Goal: Information Seeking & Learning: Learn about a topic

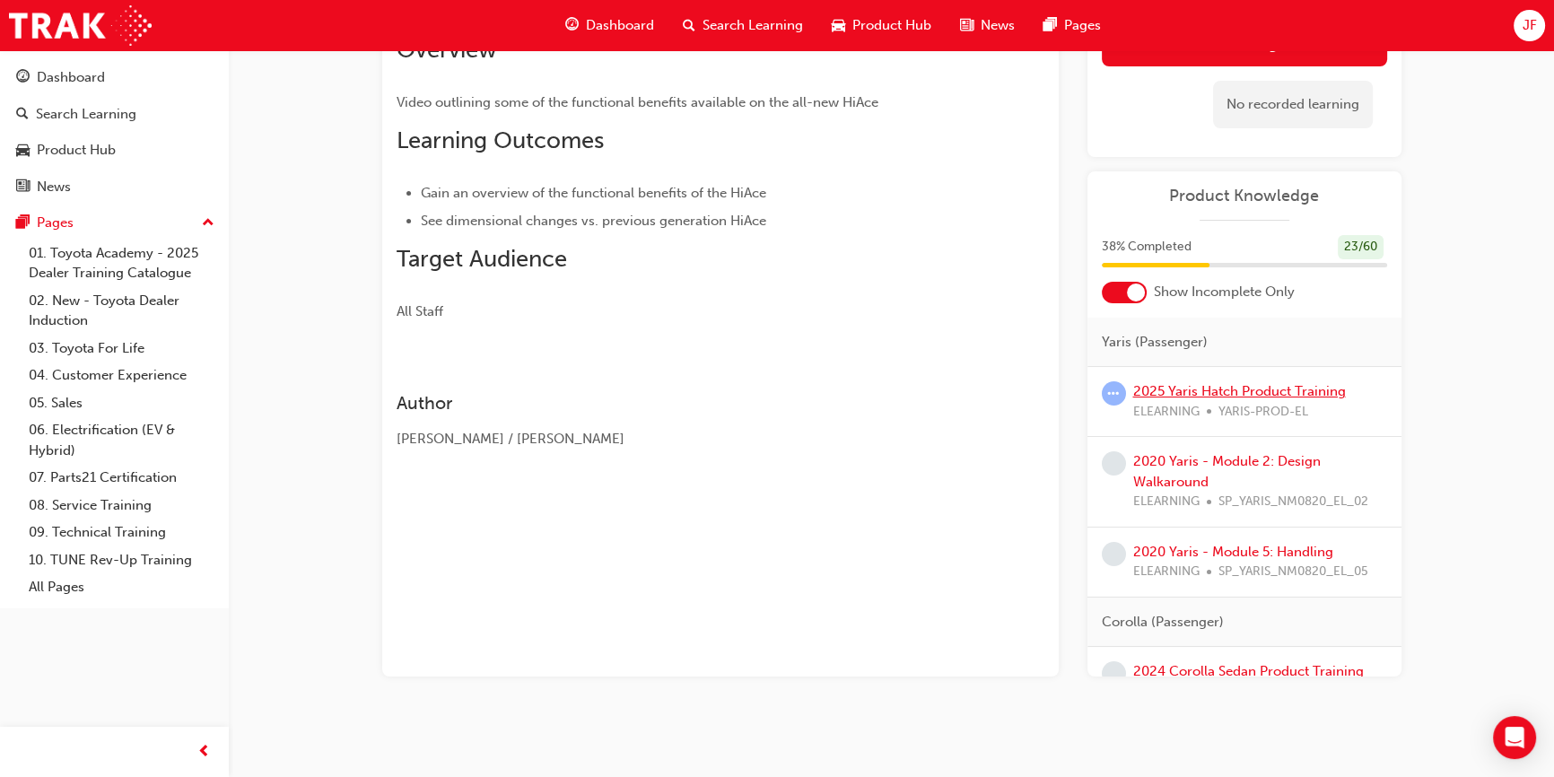
click at [1247, 389] on link "2025 Yaris Hatch Product Training" at bounding box center [1239, 391] width 213 height 16
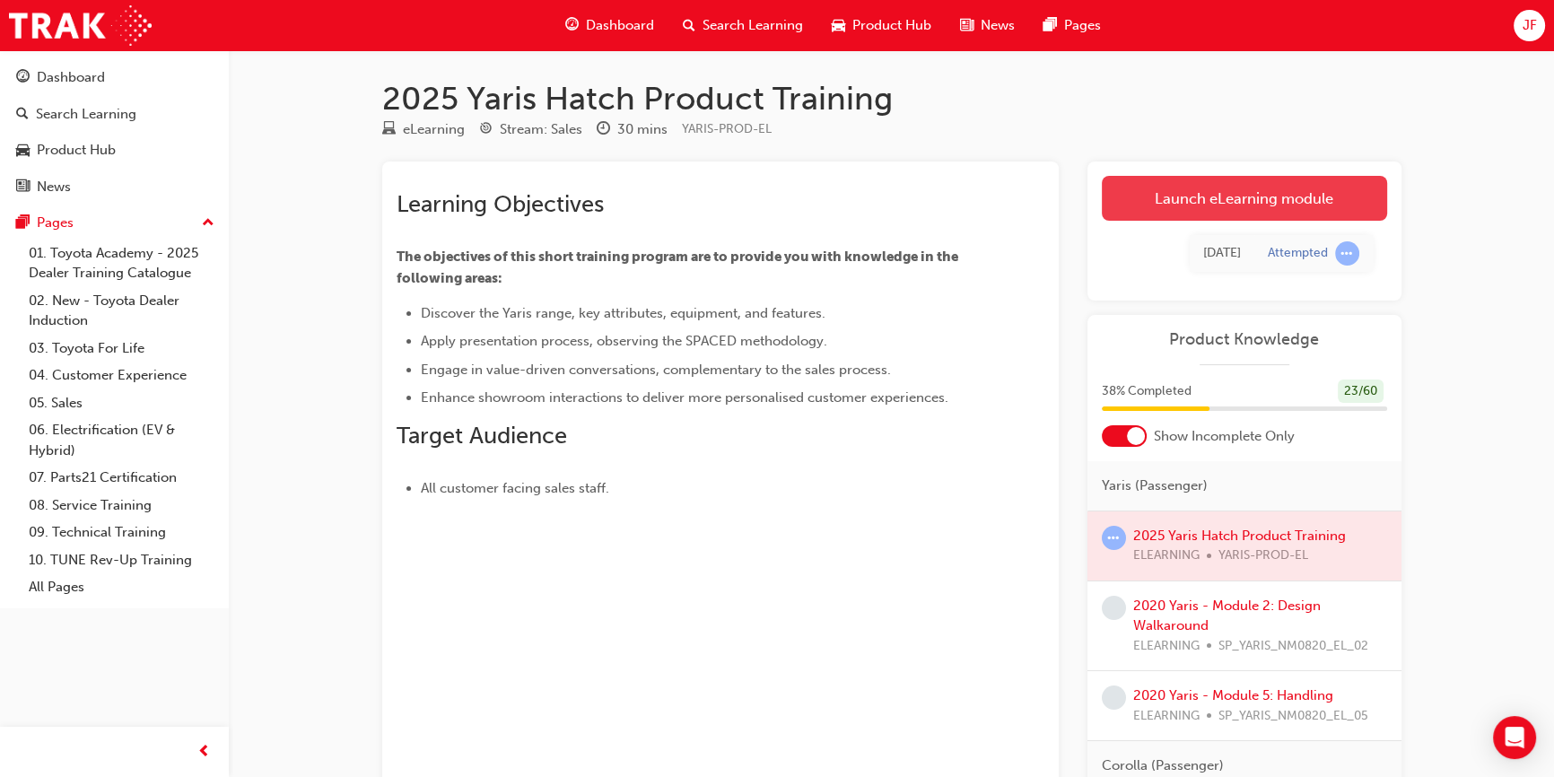
click at [1258, 200] on link "Launch eLearning module" at bounding box center [1244, 198] width 285 height 45
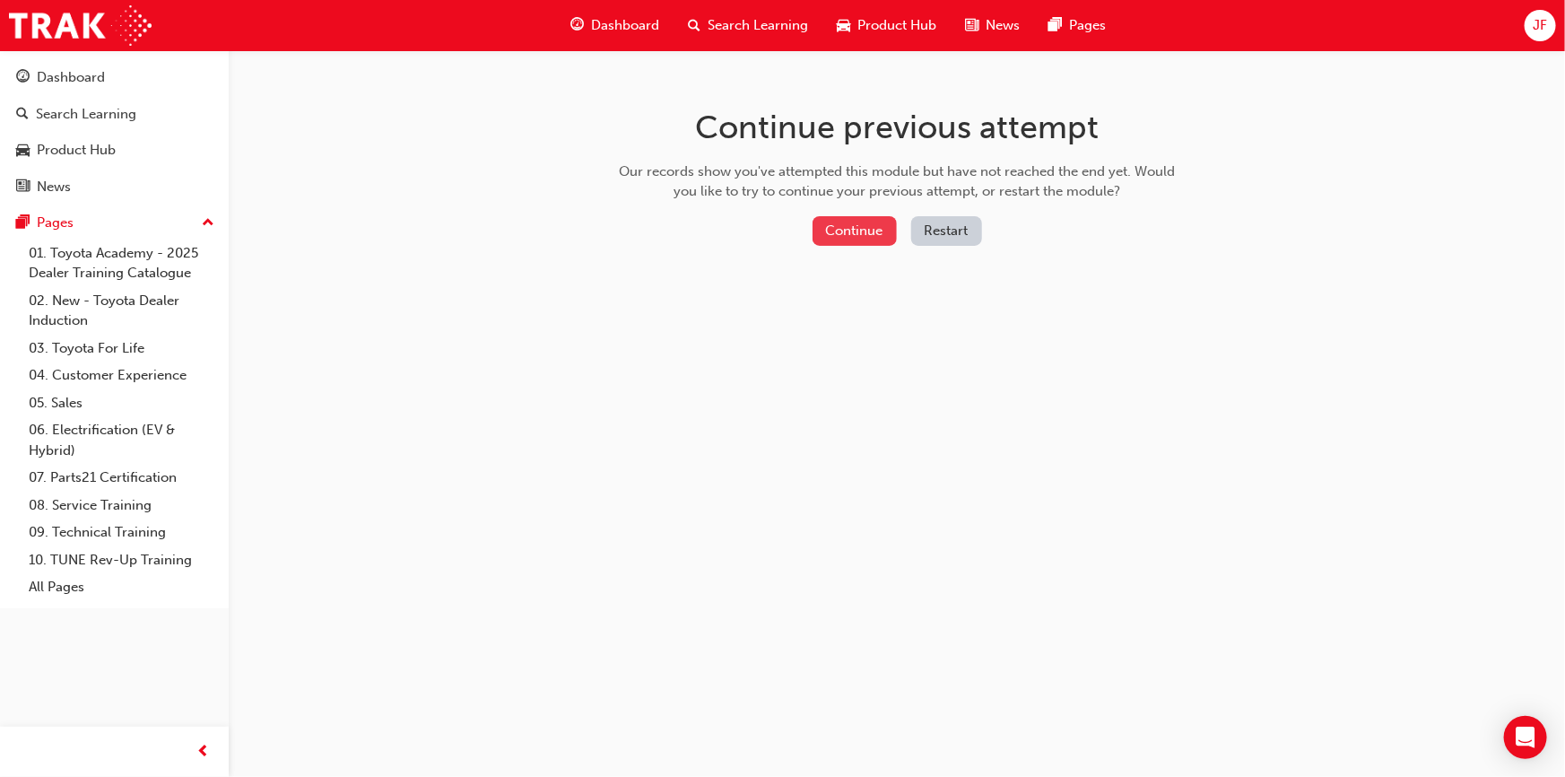
click at [841, 237] on button "Continue" at bounding box center [855, 231] width 84 height 30
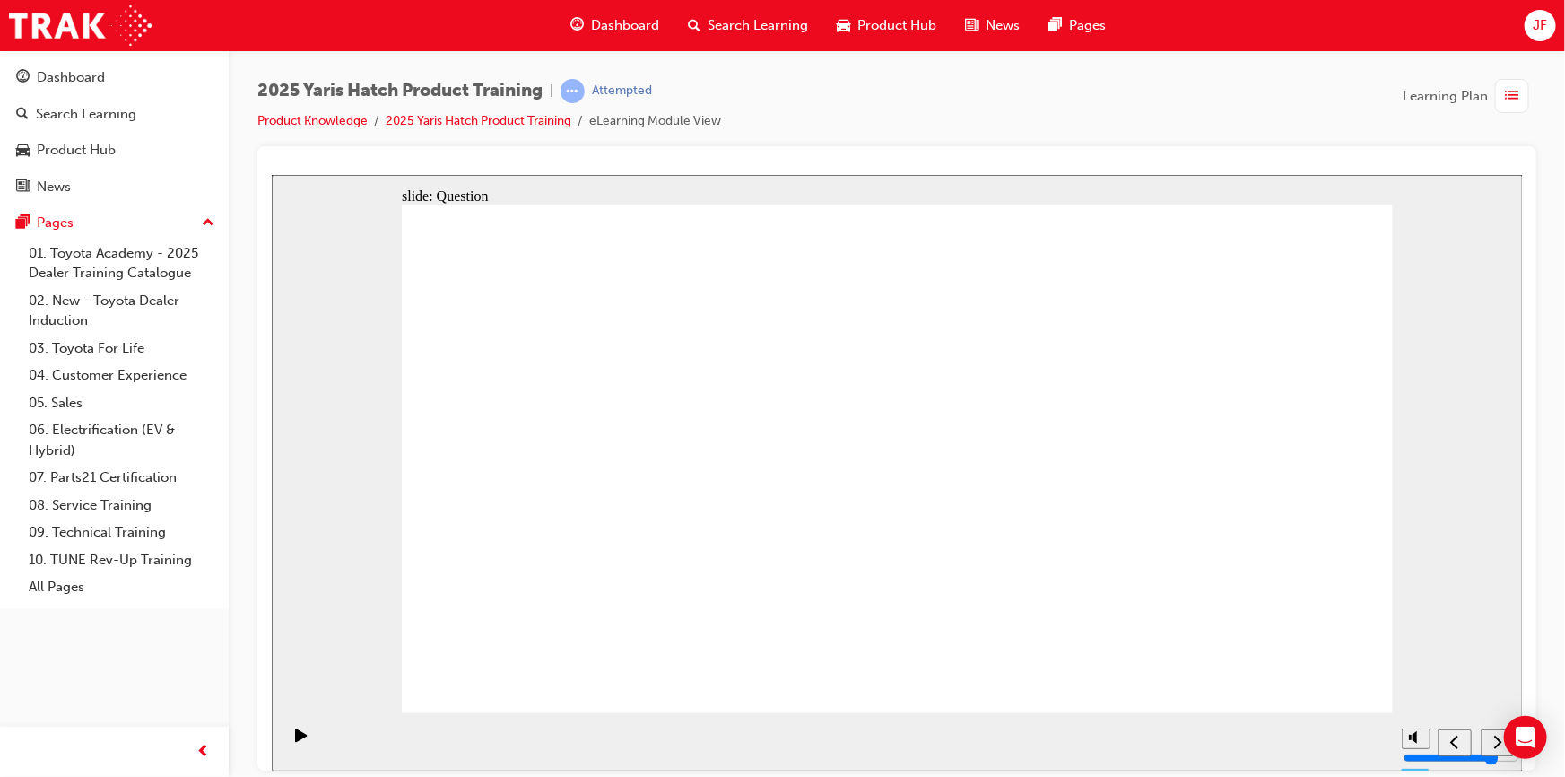
radio input "true"
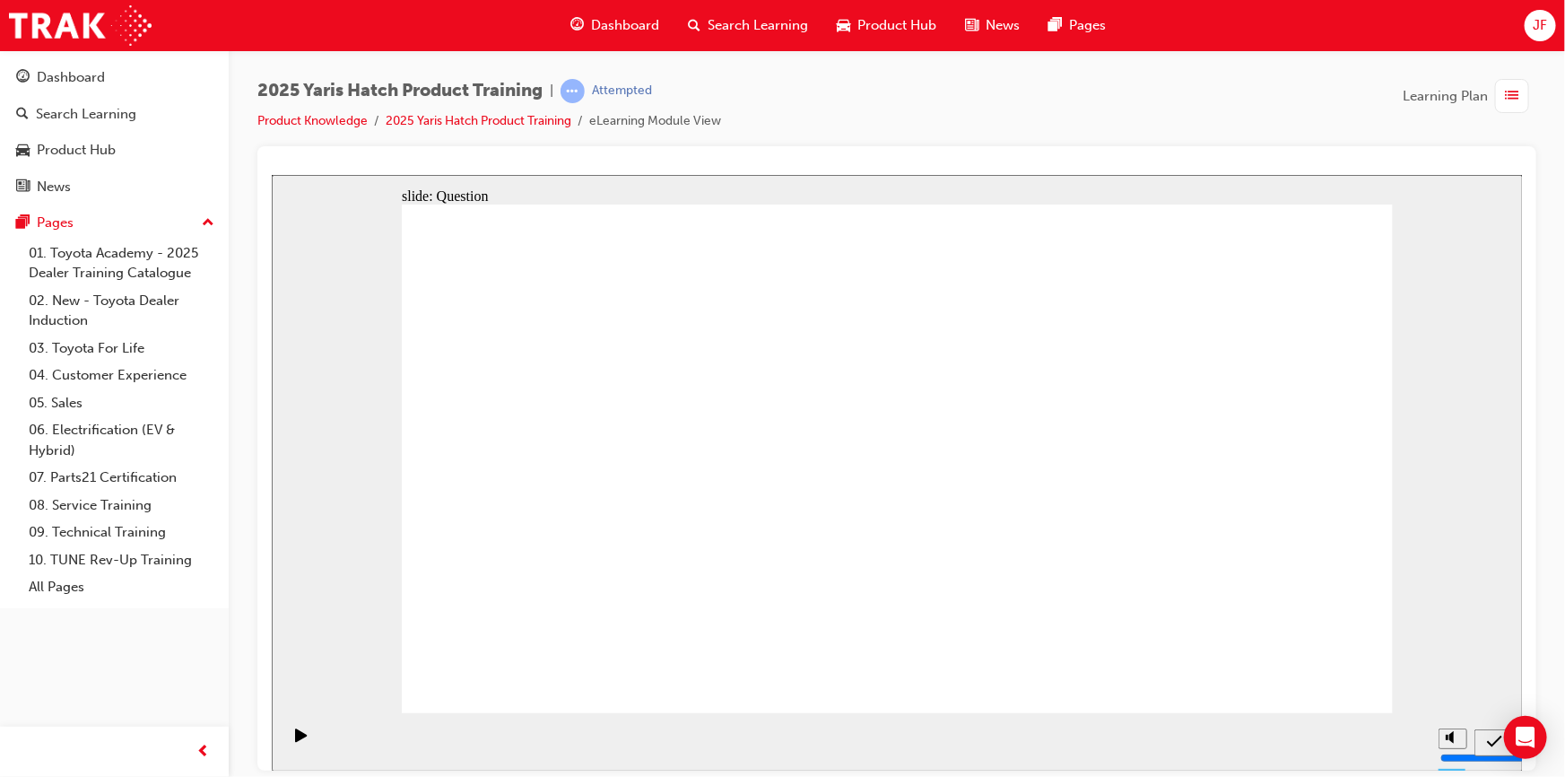
radio input "true"
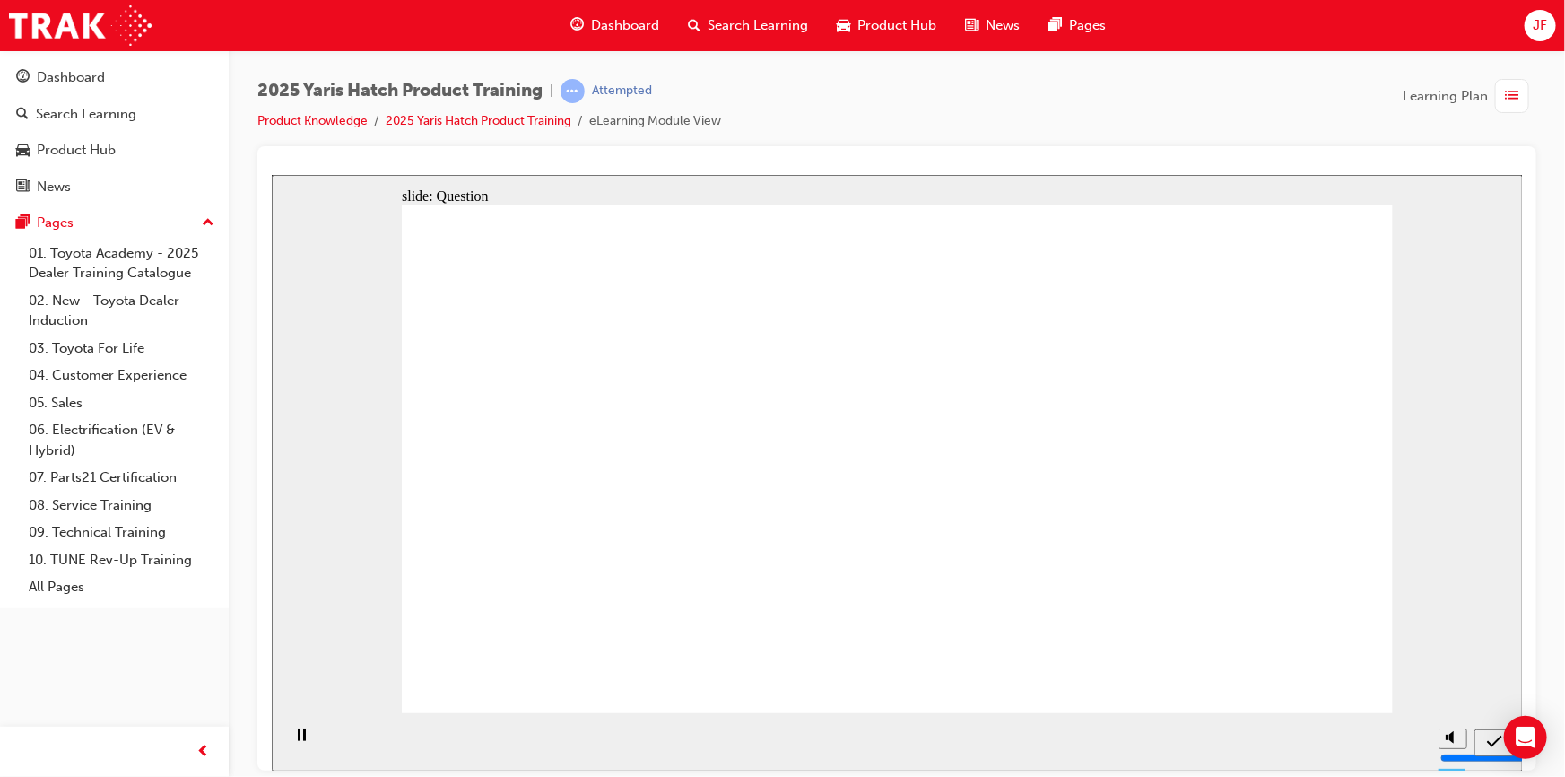
drag, startPoint x: 1055, startPoint y: 549, endPoint x: 1094, endPoint y: 419, distance: 135.7
drag, startPoint x: 905, startPoint y: 553, endPoint x: 900, endPoint y: 570, distance: 17.9
drag, startPoint x: 702, startPoint y: 463, endPoint x: 705, endPoint y: 565, distance: 102.3
drag, startPoint x: 541, startPoint y: 445, endPoint x: 527, endPoint y: 566, distance: 121.9
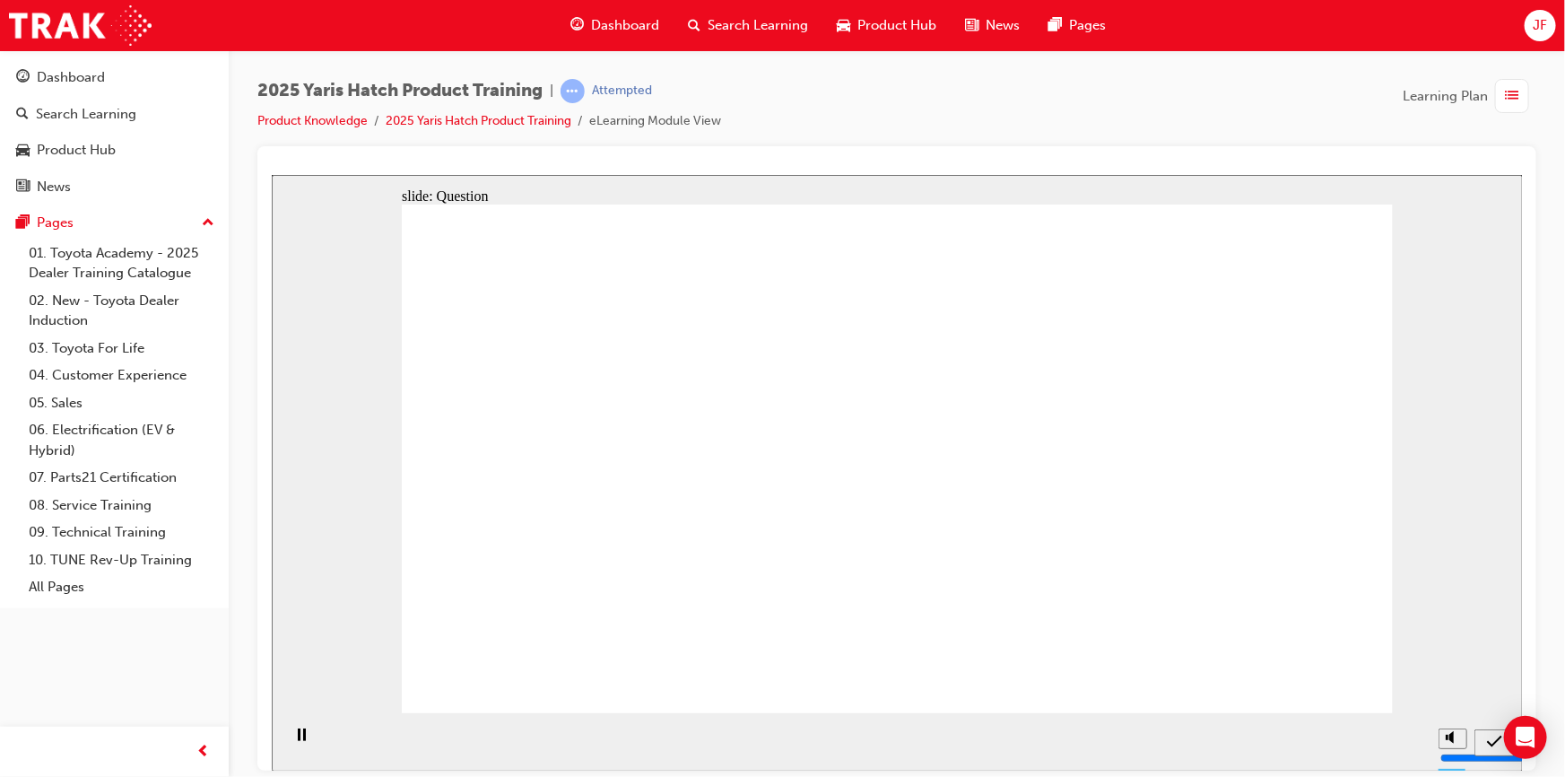
drag, startPoint x: 1085, startPoint y: 463, endPoint x: 1112, endPoint y: 590, distance: 130.0
drag, startPoint x: 1201, startPoint y: 458, endPoint x: 1261, endPoint y: 617, distance: 170.6
